Goal: Task Accomplishment & Management: Complete application form

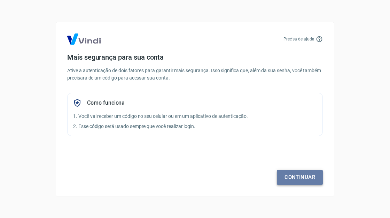
click at [296, 181] on link "Continuar" at bounding box center [300, 177] width 46 height 15
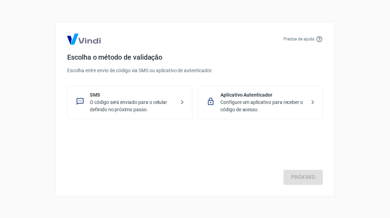
click at [152, 104] on p "O código será enviado para o celular definido no próximo passo." at bounding box center [132, 106] width 85 height 15
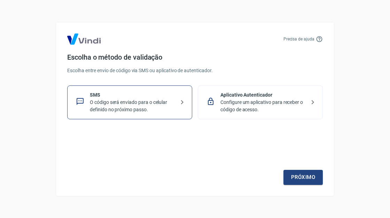
click at [181, 101] on icon at bounding box center [182, 102] width 8 height 8
click at [305, 175] on link "Próximo" at bounding box center [302, 177] width 39 height 15
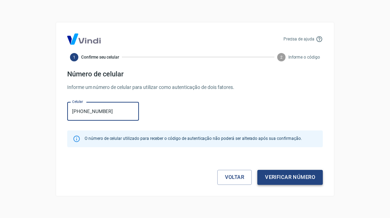
type input "(11) 99935-9296"
click at [289, 178] on button "Verificar número" at bounding box center [289, 177] width 65 height 15
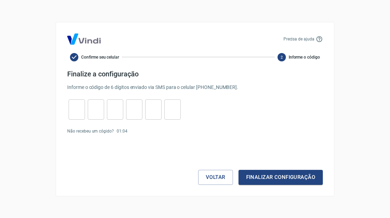
click at [78, 108] on input "tel" at bounding box center [77, 109] width 16 height 15
type input "3"
type input "6"
type input "4"
type input "2"
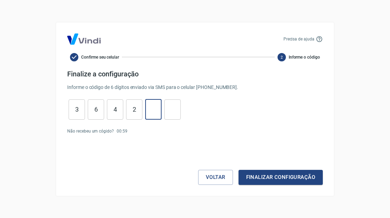
type input "9"
type input "5"
click at [261, 176] on button "Finalizar configuração" at bounding box center [280, 177] width 84 height 15
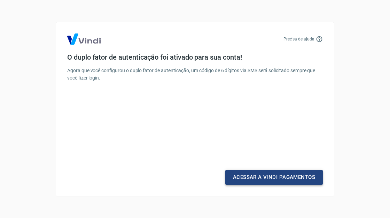
click at [268, 178] on link "Acessar a Vindi Pagamentos" at bounding box center [273, 177] width 97 height 15
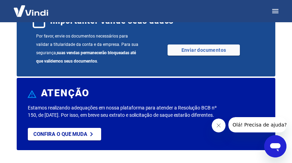
scroll to position [34, 0]
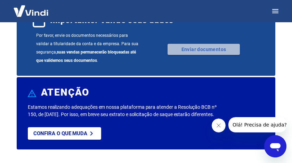
click at [203, 48] on link "Enviar documentos" at bounding box center [204, 49] width 72 height 11
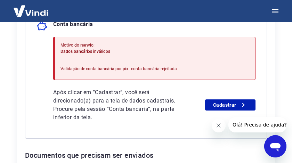
scroll to position [204, 0]
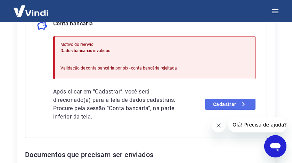
click at [236, 99] on link "Cadastrar" at bounding box center [230, 104] width 51 height 11
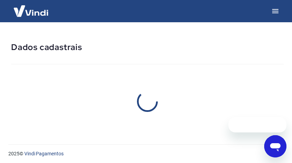
select select "SP"
select select "business"
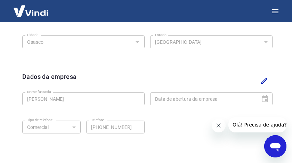
scroll to position [277, 0]
click at [21, 100] on div "Dados da empresa Nome fantasia Maria Bernadete de Araújo Nome fantasia Data de …" at bounding box center [148, 114] width 262 height 96
click at [263, 81] on icon "Editar" at bounding box center [264, 81] width 6 height 6
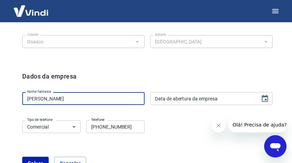
drag, startPoint x: 93, startPoint y: 97, endPoint x: 21, endPoint y: 100, distance: 72.1
click at [21, 99] on div "Dados da empresa Nome fantasia Maria Bernadete de Araújo Nome fantasia Data de …" at bounding box center [148, 125] width 262 height 118
type input "MaxCoisas"
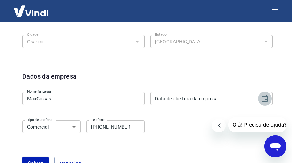
click at [266, 98] on icon "Choose date" at bounding box center [265, 99] width 8 height 8
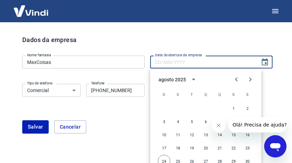
scroll to position [315, 0]
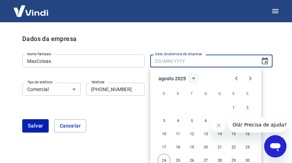
click at [194, 78] on icon "calendar view is open, switch to year view" at bounding box center [193, 79] width 3 height 2
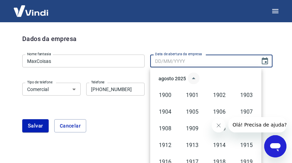
scroll to position [478, 0]
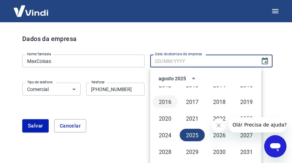
click at [169, 100] on button "2016" at bounding box center [165, 102] width 25 height 13
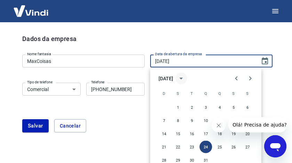
click at [186, 79] on icon "calendar view is open, switch to year view" at bounding box center [181, 78] width 8 height 8
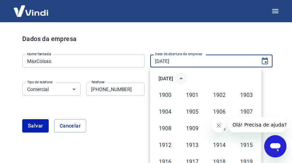
scroll to position [444, 0]
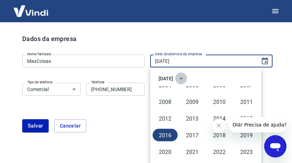
click at [183, 79] on icon "year view is open, switch to calendar view" at bounding box center [181, 79] width 3 height 2
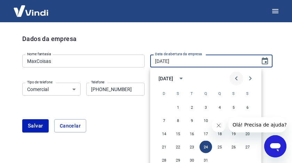
click at [238, 77] on icon "Previous month" at bounding box center [237, 78] width 8 height 8
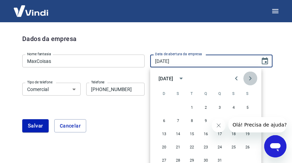
click at [255, 78] on button "Next month" at bounding box center [251, 79] width 14 height 14
click at [232, 108] on button "1" at bounding box center [234, 107] width 13 height 13
type input "01/04/2016"
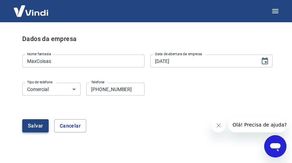
click at [34, 128] on button "Salvar" at bounding box center [35, 125] width 26 height 13
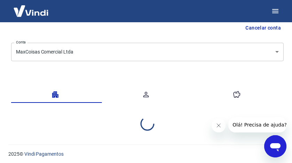
scroll to position [145, 0]
select select "SP"
select select "business"
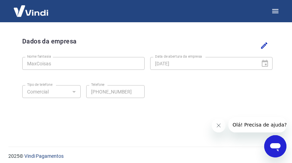
scroll to position [315, 0]
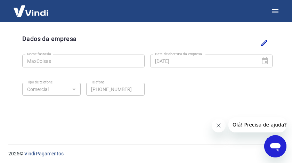
click at [220, 126] on icon "Close message from company" at bounding box center [219, 126] width 6 height 6
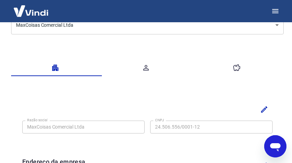
scroll to position [76, 0]
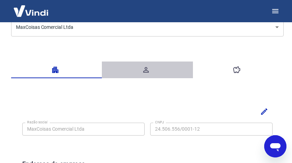
click at [146, 68] on icon "button" at bounding box center [146, 70] width 8 height 8
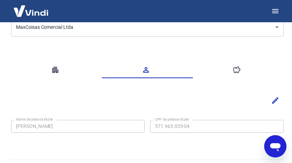
scroll to position [91, 0]
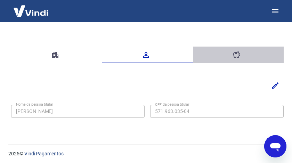
click at [236, 55] on icon "button" at bounding box center [237, 55] width 8 height 8
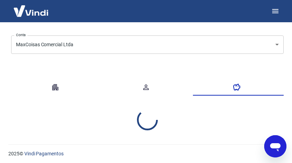
select select "1"
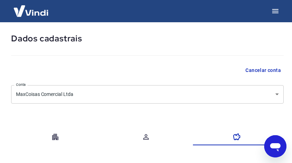
scroll to position [0, 0]
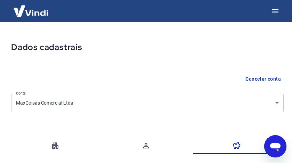
click at [56, 146] on icon "button" at bounding box center [55, 146] width 6 height 6
select select "SP"
select select "business"
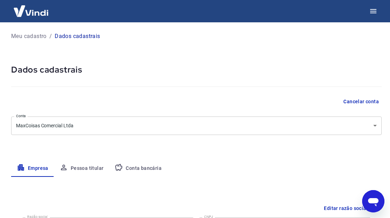
click at [292, 125] on body "Meu cadastro / Dados cadastrais Dados cadastrais Cancelar conta Conta MaxCoisas…" at bounding box center [195, 109] width 390 height 218
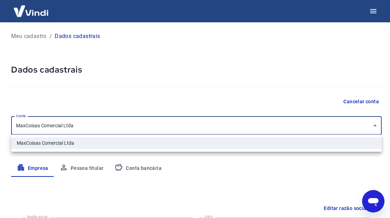
click at [292, 125] on div at bounding box center [195, 109] width 390 height 218
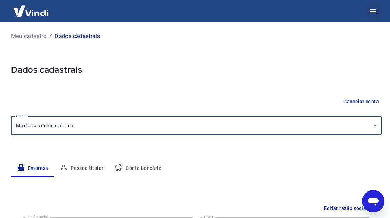
click at [292, 8] on icon "button" at bounding box center [373, 11] width 8 height 8
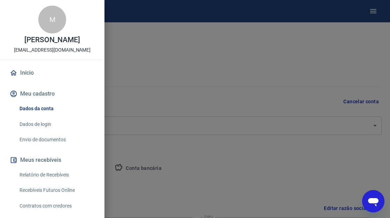
click at [33, 107] on link "Dados da conta" at bounding box center [56, 108] width 79 height 14
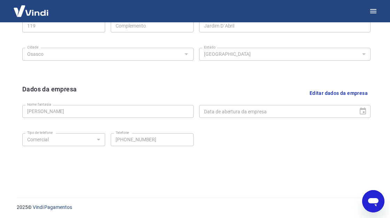
scroll to position [284, 0]
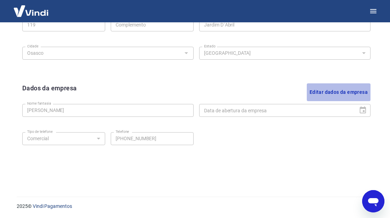
click at [292, 91] on button "Editar dados da empresa" at bounding box center [339, 92] width 64 height 18
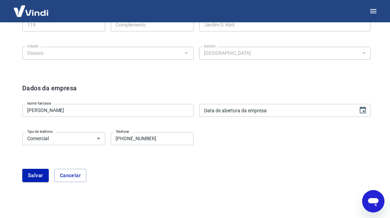
click at [120, 113] on input "Maria Bernadete de Araújo" at bounding box center [107, 110] width 171 height 13
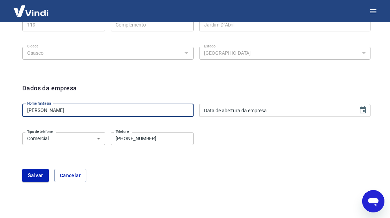
click at [120, 113] on input "Maria Bernadete de Araújo" at bounding box center [107, 110] width 171 height 13
type input "MaxCoisas"
click at [292, 113] on input "DD/MM/YYYY" at bounding box center [276, 110] width 154 height 13
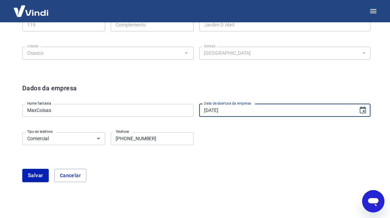
type input "01/04/2016"
click at [283, 163] on div "Salvar Cancelar" at bounding box center [196, 174] width 348 height 13
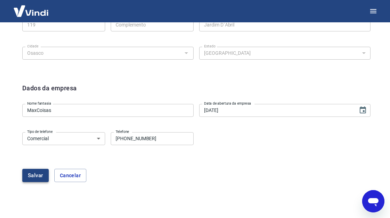
click at [41, 163] on button "Salvar" at bounding box center [35, 174] width 26 height 13
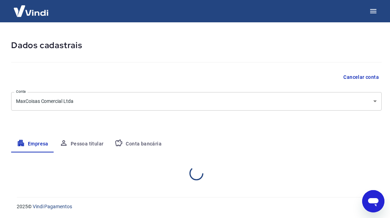
scroll to position [118, 0]
select select "SP"
select select "business"
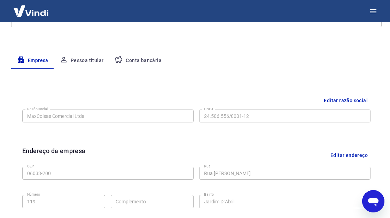
scroll to position [106, 0]
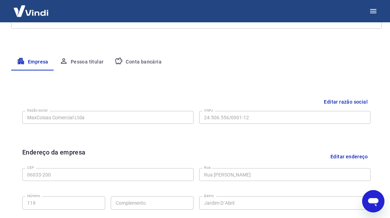
click at [89, 62] on button "Pessoa titular" at bounding box center [81, 62] width 55 height 17
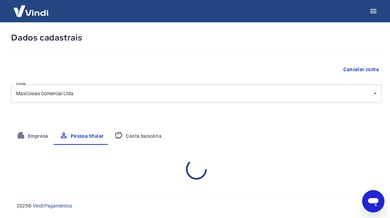
scroll to position [64, 0]
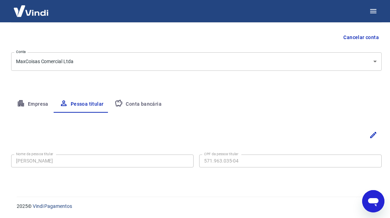
click at [45, 103] on button "Empresa" at bounding box center [32, 104] width 43 height 17
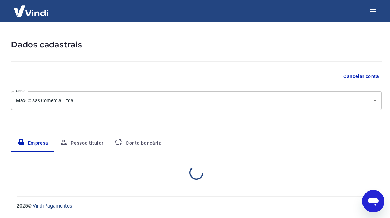
select select "SP"
select select "business"
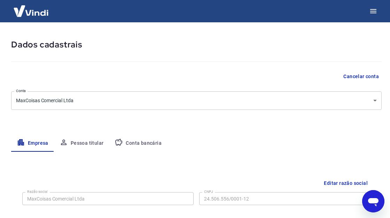
scroll to position [0, 0]
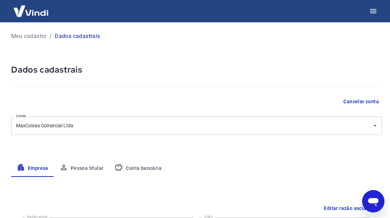
click at [148, 163] on button "Conta bancária" at bounding box center [138, 168] width 58 height 17
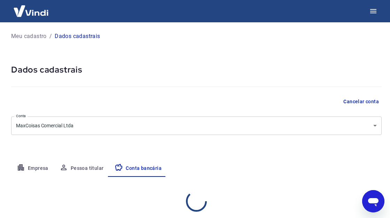
select select "1"
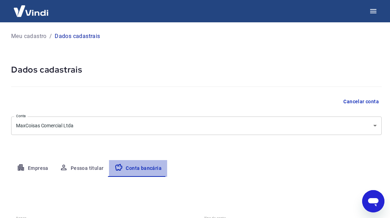
click at [148, 163] on button "Conta bancária" at bounding box center [138, 168] width 58 height 17
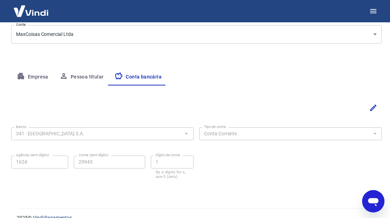
scroll to position [102, 0]
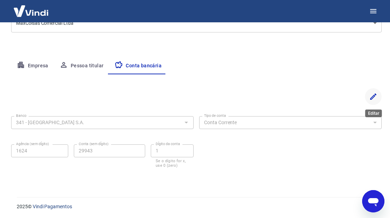
click at [292, 96] on icon "Editar" at bounding box center [373, 96] width 8 height 8
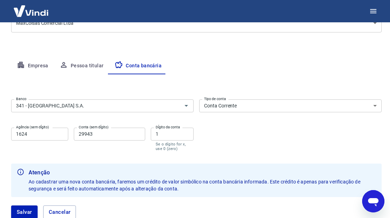
click at [175, 134] on input "1" at bounding box center [172, 133] width 43 height 13
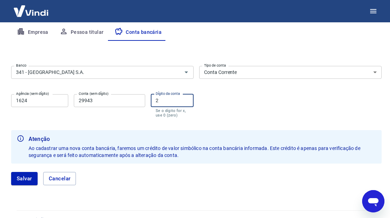
scroll to position [149, 0]
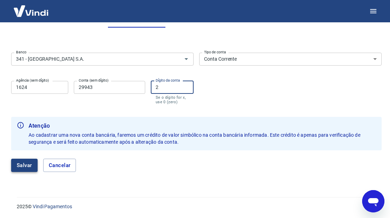
type input "2"
click at [30, 163] on button "Salvar" at bounding box center [24, 164] width 26 height 13
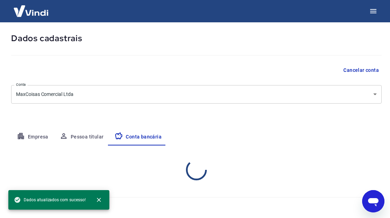
scroll to position [102, 0]
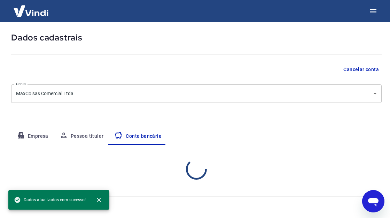
select select "1"
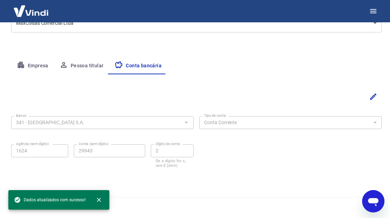
click at [80, 64] on button "Pessoa titular" at bounding box center [81, 65] width 55 height 17
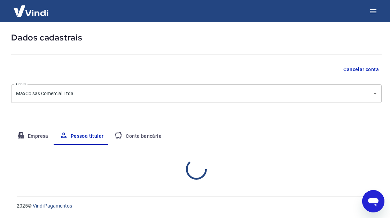
scroll to position [64, 0]
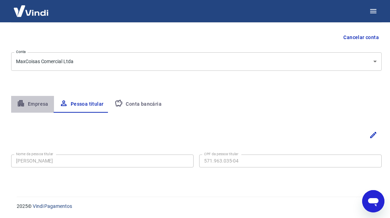
click at [42, 103] on button "Empresa" at bounding box center [32, 104] width 43 height 17
select select "SP"
select select "business"
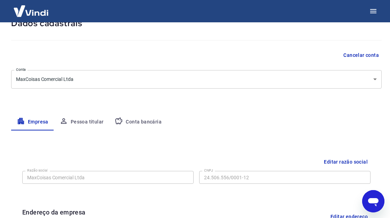
scroll to position [0, 0]
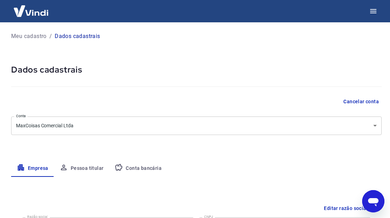
click at [144, 163] on button "Conta bancária" at bounding box center [138, 168] width 58 height 17
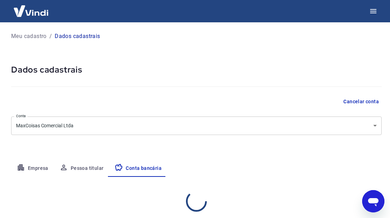
select select "1"
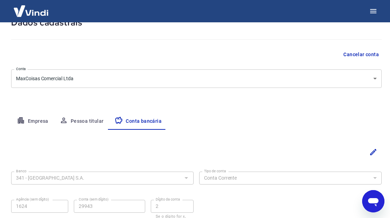
scroll to position [102, 0]
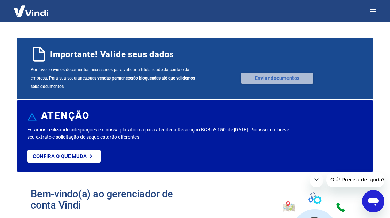
click at [268, 78] on link "Enviar documentos" at bounding box center [277, 77] width 72 height 11
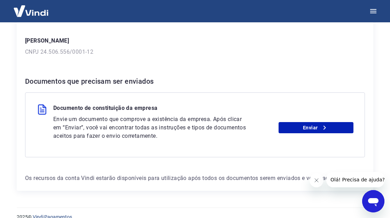
scroll to position [103, 0]
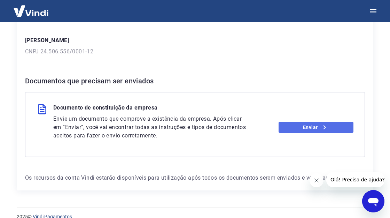
click at [317, 127] on link "Enviar" at bounding box center [315, 126] width 75 height 11
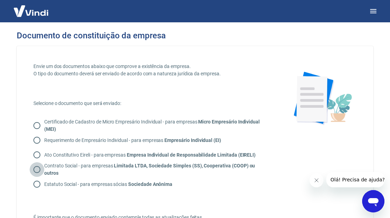
click at [39, 171] on input "Contrato Social - para empresas Limitada LTDA, Sociedade Simples (SS), Cooperat…" at bounding box center [37, 169] width 15 height 15
radio input "true"
